Goal: Find specific page/section: Find specific page/section

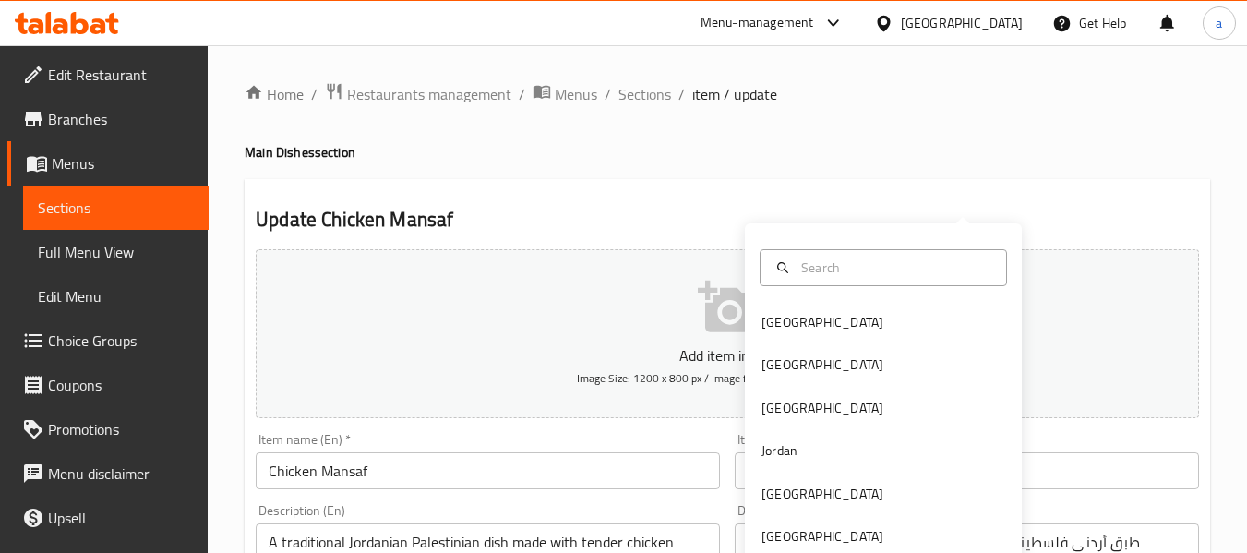
scroll to position [175, 0]
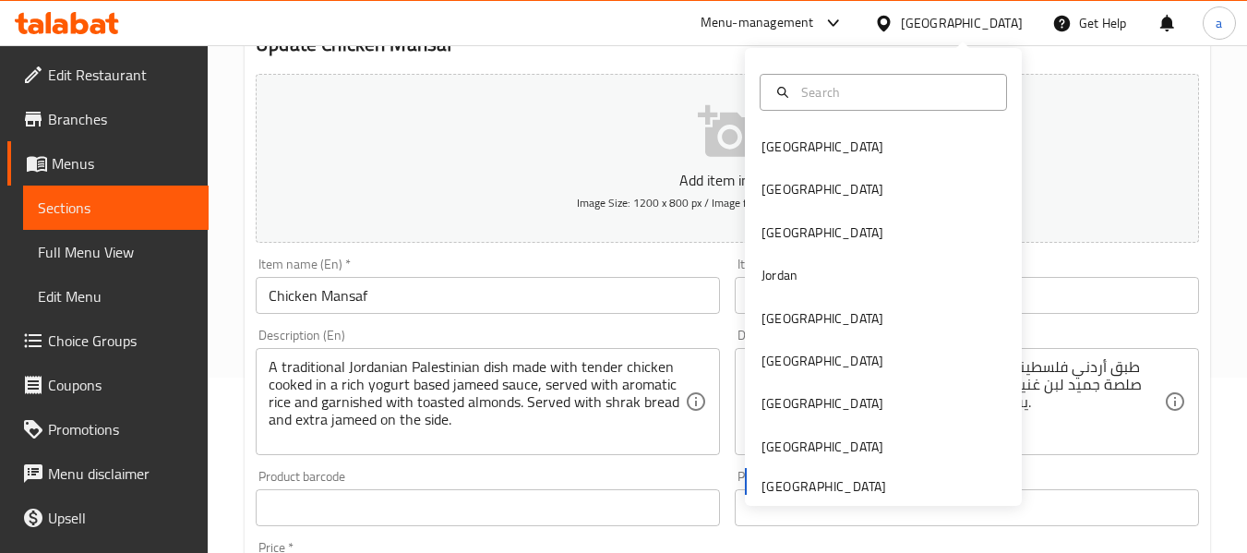
click at [828, 24] on icon at bounding box center [833, 23] width 22 height 22
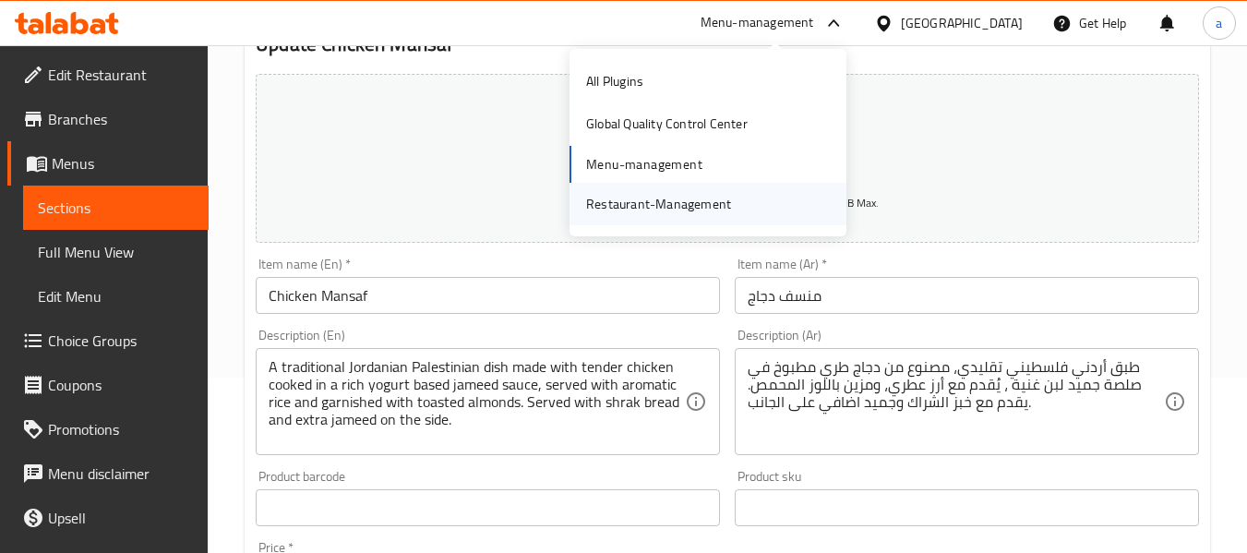
click at [684, 189] on div "Restaurant-Management" at bounding box center [658, 204] width 174 height 42
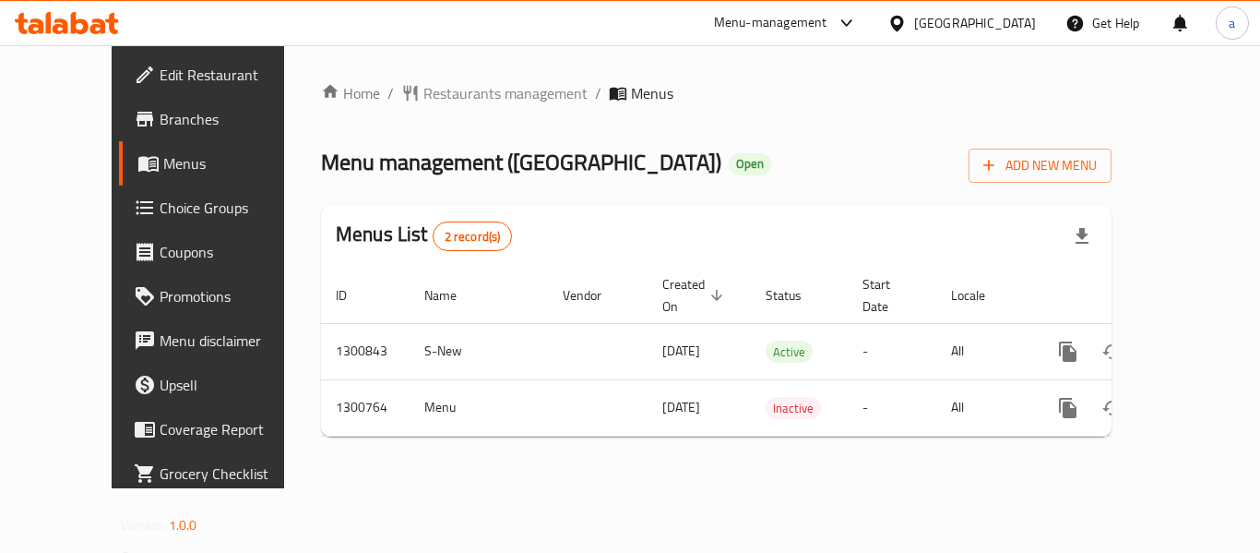
click at [927, 18] on div "[GEOGRAPHIC_DATA]" at bounding box center [975, 23] width 122 height 20
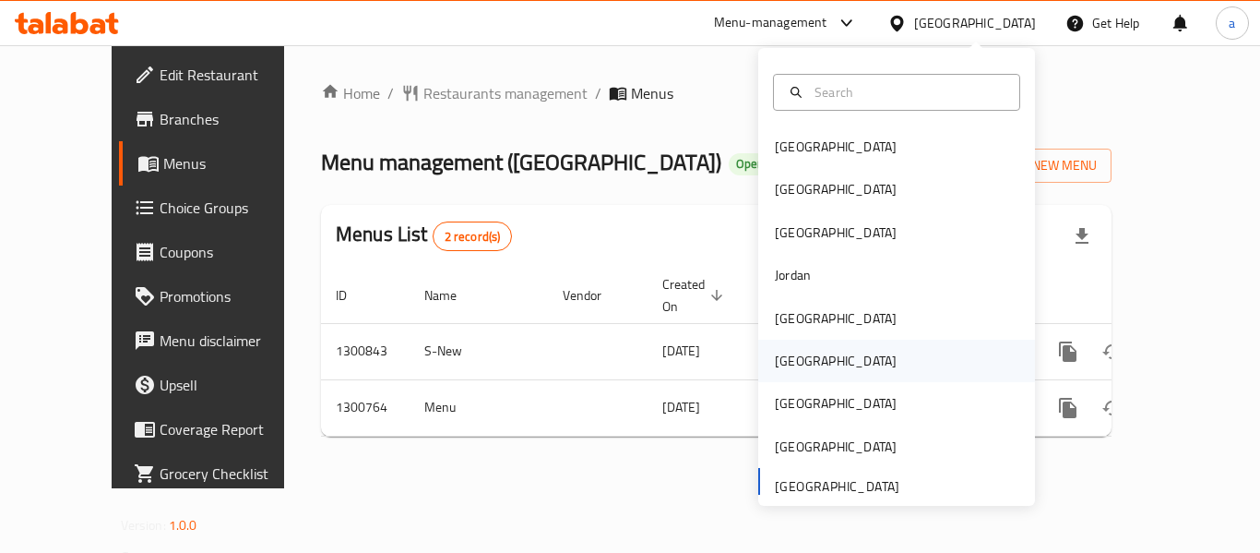
click at [808, 374] on div "[GEOGRAPHIC_DATA]" at bounding box center [835, 361] width 151 height 42
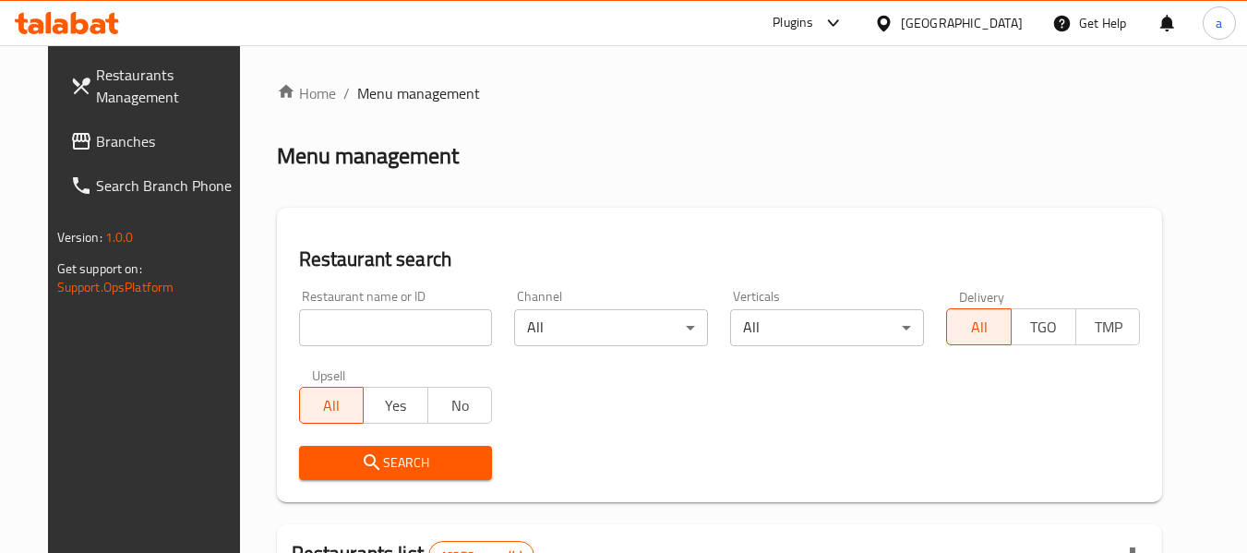
click at [96, 149] on span "Branches" at bounding box center [169, 141] width 146 height 22
